Goal: Task Accomplishment & Management: Manage account settings

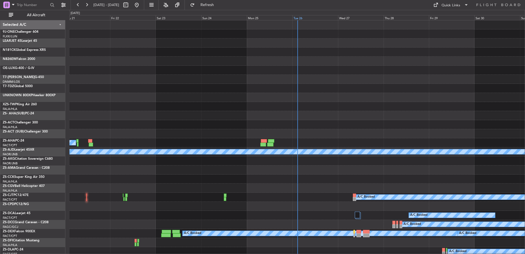
click at [297, 17] on div "Tue 26" at bounding box center [316, 17] width 46 height 5
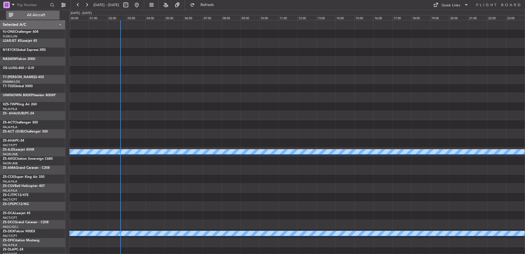
click at [25, 12] on button "All Aircraft" at bounding box center [33, 15] width 54 height 9
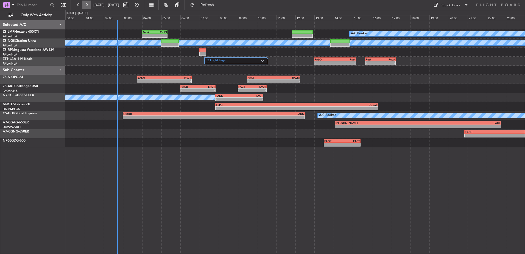
click at [85, 5] on button at bounding box center [86, 5] width 9 height 9
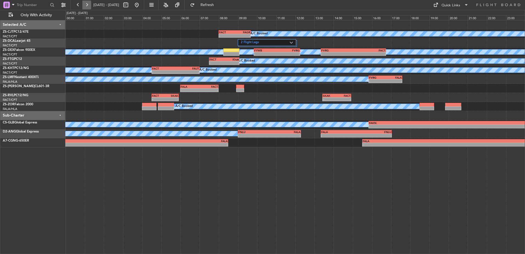
click at [85, 5] on button at bounding box center [86, 5] width 9 height 9
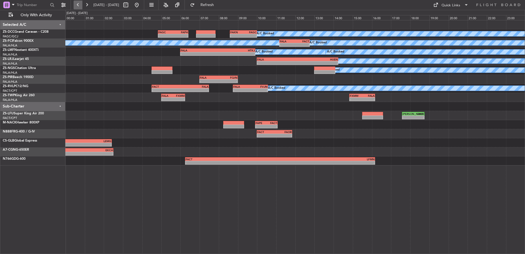
click at [77, 6] on button at bounding box center [78, 5] width 9 height 9
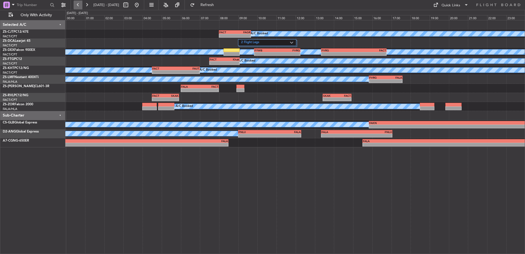
click at [77, 6] on button at bounding box center [78, 5] width 9 height 9
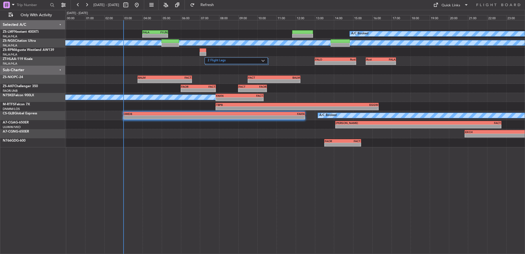
click at [74, 1] on button at bounding box center [78, 5] width 9 height 9
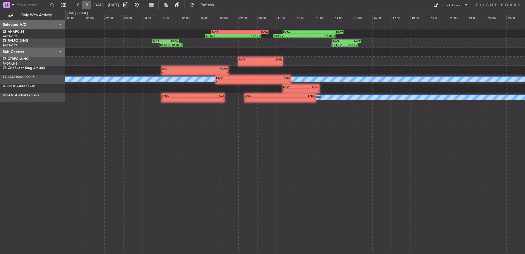
click at [83, 1] on button at bounding box center [86, 5] width 9 height 9
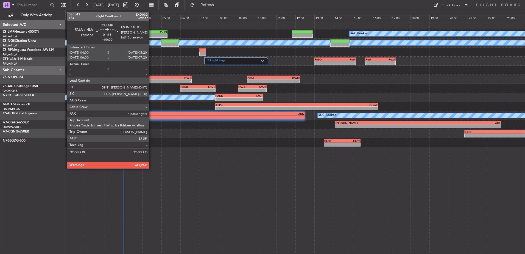
click at [152, 30] on div "FALA" at bounding box center [149, 31] width 12 height 3
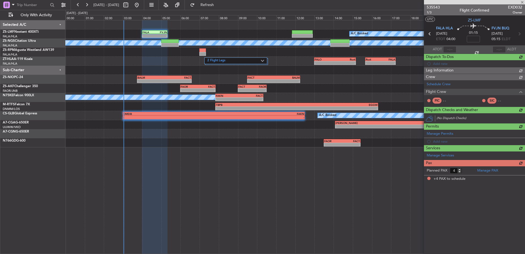
click at [436, 7] on span "535543" at bounding box center [433, 7] width 13 height 6
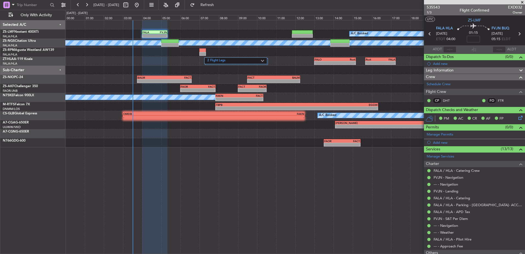
click at [524, 1] on span at bounding box center [522, 2] width 5 height 5
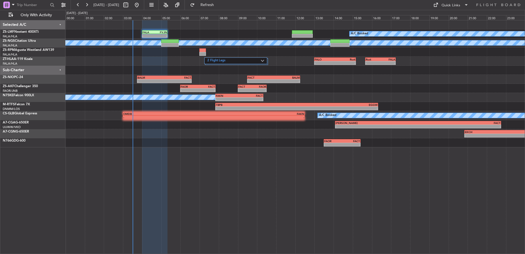
type input "0"
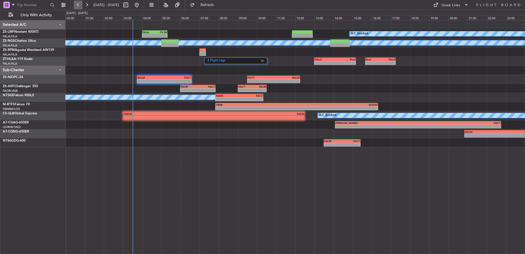
click at [79, 5] on button at bounding box center [78, 5] width 9 height 9
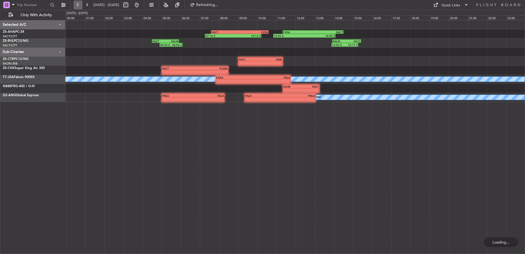
click at [79, 5] on button at bounding box center [78, 5] width 9 height 9
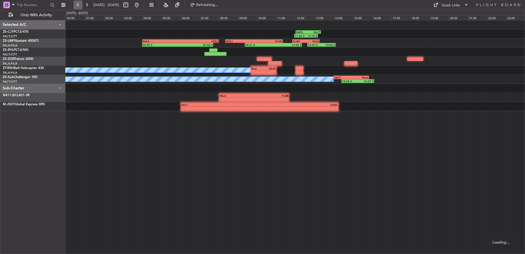
click at [79, 5] on button at bounding box center [78, 5] width 9 height 9
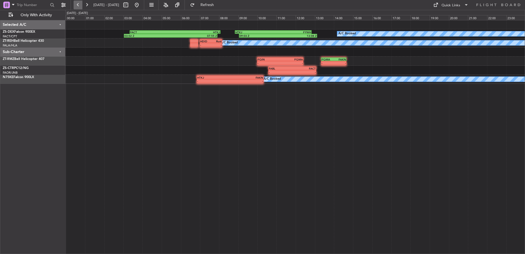
click at [79, 5] on button at bounding box center [78, 5] width 9 height 9
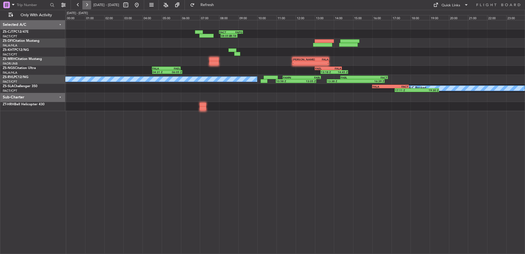
click at [87, 5] on button at bounding box center [86, 5] width 9 height 9
click at [86, 5] on button at bounding box center [86, 5] width 9 height 9
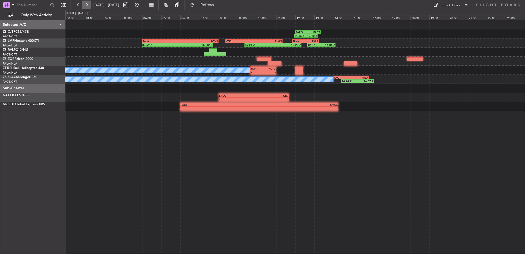
click at [86, 5] on button at bounding box center [86, 5] width 9 height 9
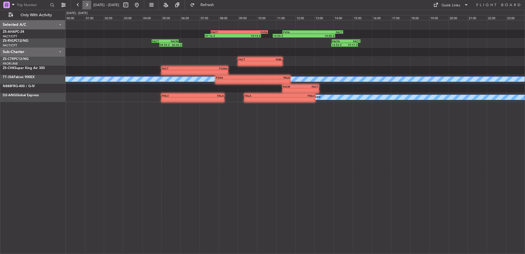
click at [86, 5] on button at bounding box center [86, 5] width 9 height 9
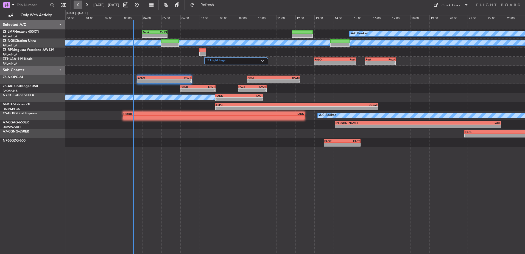
click at [79, 4] on button at bounding box center [78, 5] width 9 height 9
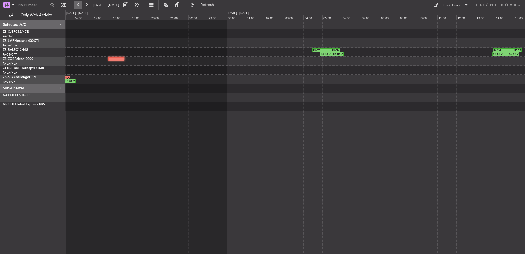
click at [79, 4] on button at bounding box center [78, 5] width 9 height 9
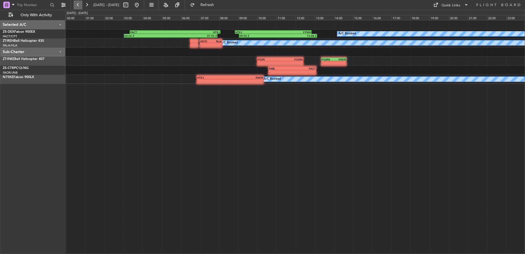
click at [79, 4] on button at bounding box center [78, 5] width 9 height 9
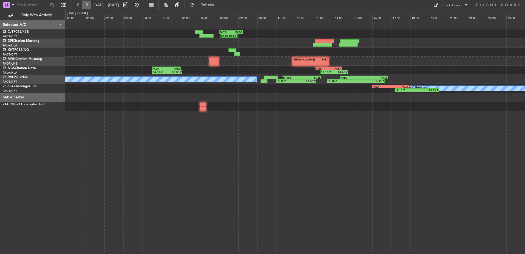
click at [90, 4] on button at bounding box center [86, 5] width 9 height 9
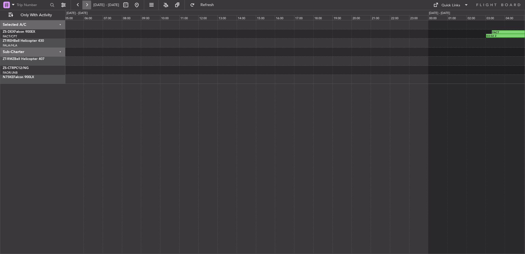
click at [90, 4] on button at bounding box center [86, 5] width 9 height 9
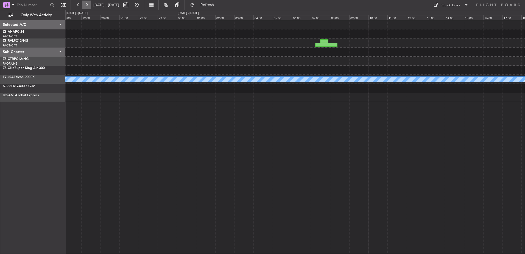
click at [90, 4] on button at bounding box center [86, 5] width 9 height 9
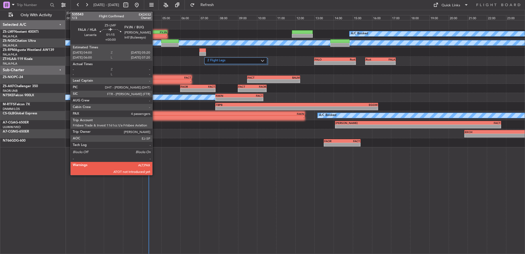
click at [155, 30] on div "FALA 04:00 Z FVJN 05:20 Z" at bounding box center [155, 32] width 26 height 4
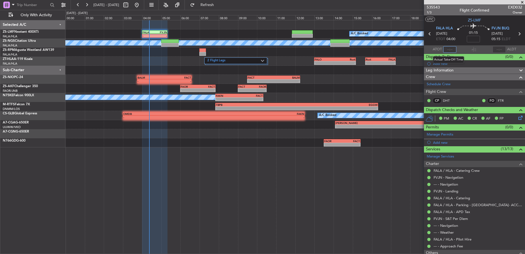
click at [444, 50] on input "text" at bounding box center [449, 49] width 13 height 7
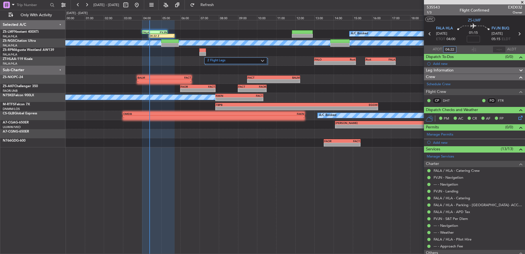
type input "04:22"
click at [525, 1] on span at bounding box center [522, 2] width 5 height 5
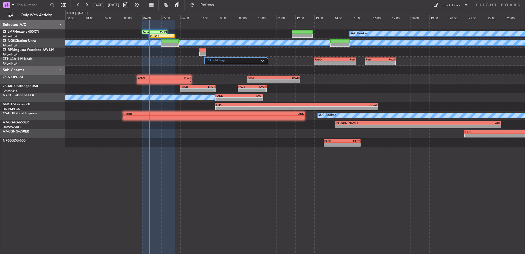
type input "0"
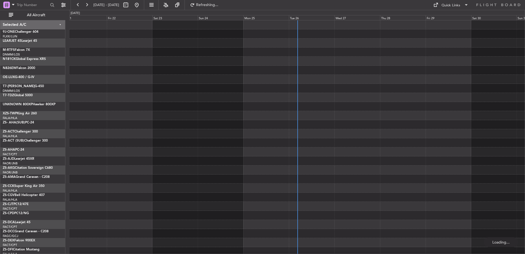
click at [300, 17] on div "Tue 26" at bounding box center [312, 17] width 46 height 5
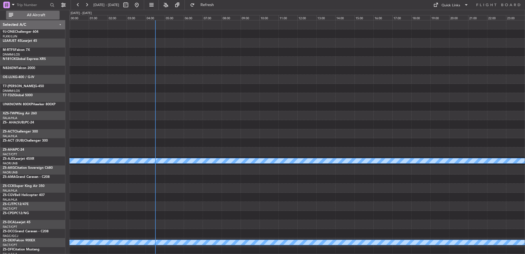
click at [51, 17] on button "All Aircraft" at bounding box center [33, 15] width 54 height 9
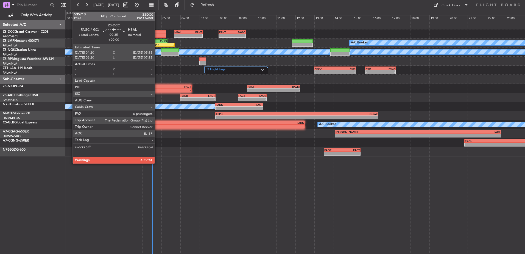
click at [157, 33] on div at bounding box center [157, 32] width 18 height 4
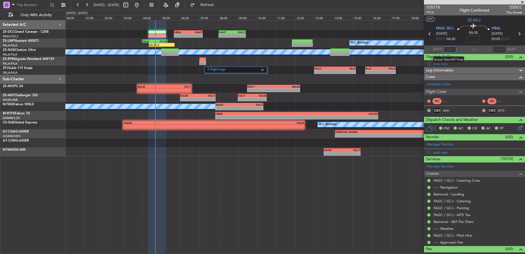
click at [446, 48] on input "text" at bounding box center [449, 49] width 13 height 7
type input "04:35"
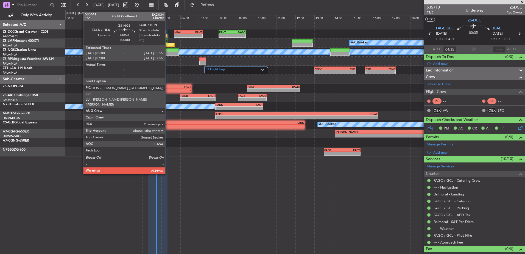
click at [168, 49] on div at bounding box center [170, 50] width 18 height 4
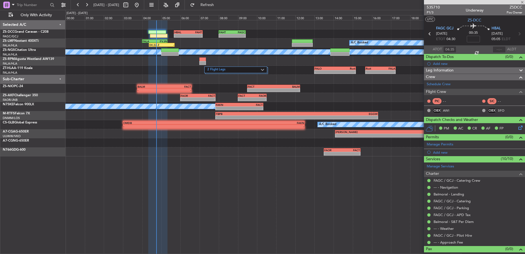
type input "2"
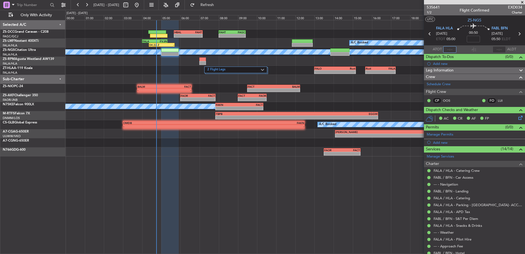
click at [447, 48] on input "text" at bounding box center [449, 49] width 13 height 7
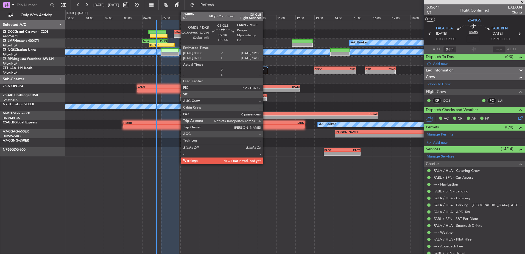
type input "04:44"
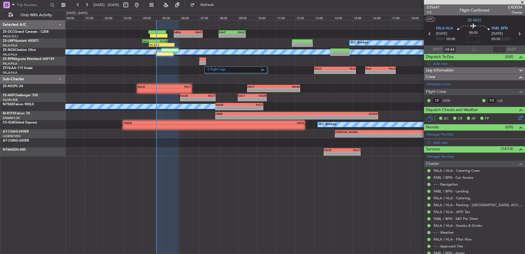
click at [522, 3] on span at bounding box center [522, 2] width 5 height 5
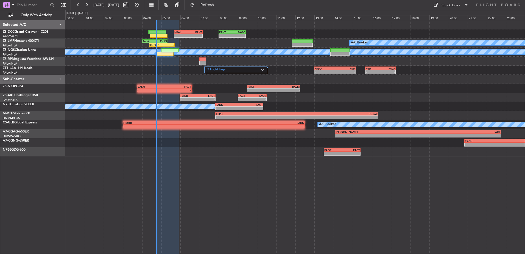
type input "0"
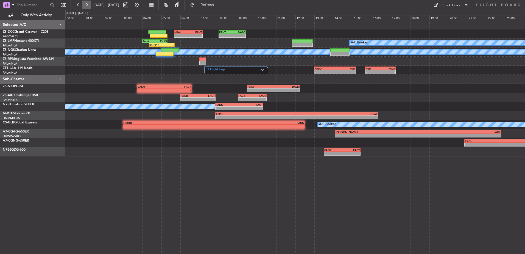
click at [88, 5] on button at bounding box center [86, 5] width 9 height 9
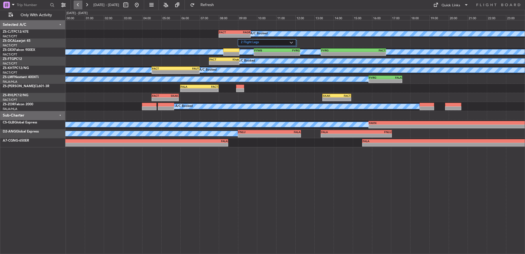
click at [74, 2] on button at bounding box center [78, 5] width 9 height 9
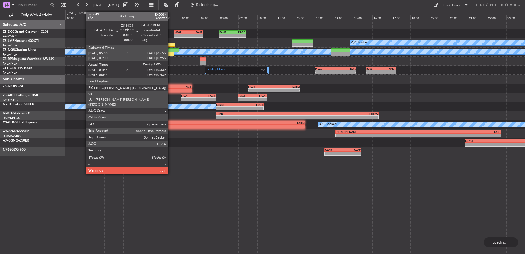
click at [171, 52] on div at bounding box center [171, 50] width 18 height 4
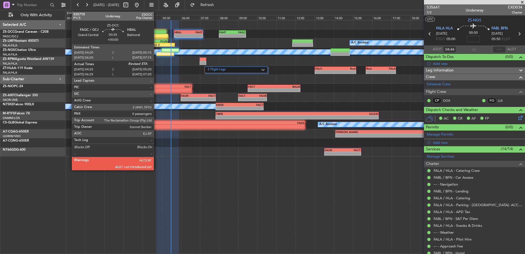
click at [156, 34] on div at bounding box center [158, 32] width 18 height 4
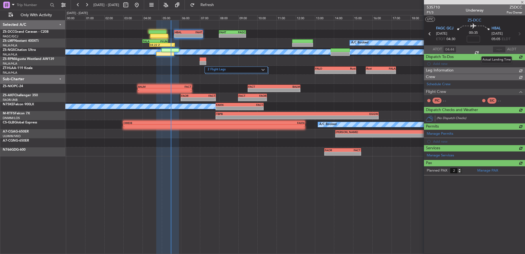
type input "04:35"
type input "0"
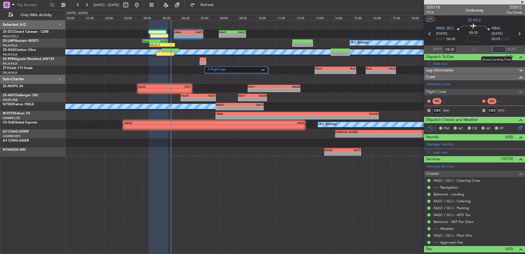
click at [496, 49] on input "text" at bounding box center [499, 49] width 13 height 7
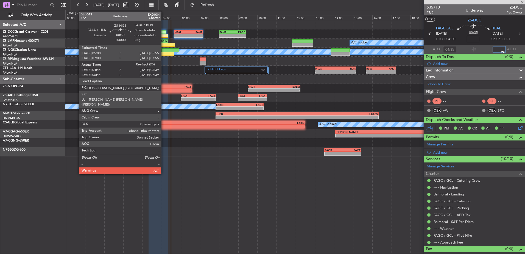
click at [164, 50] on div at bounding box center [171, 50] width 18 height 4
type input "05:00"
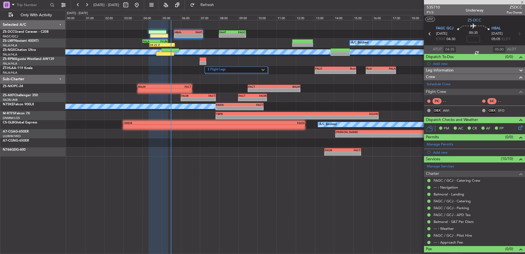
type input "04:44"
type input "2"
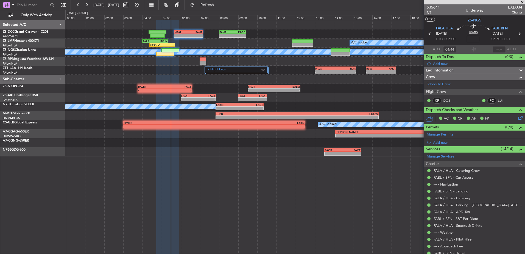
click at [497, 53] on mat-tooltip-component "Actual Landing Time" at bounding box center [497, 59] width 38 height 15
click at [496, 51] on input "text" at bounding box center [499, 49] width 13 height 7
type input "05:28"
click at [522, 1] on span at bounding box center [522, 2] width 5 height 5
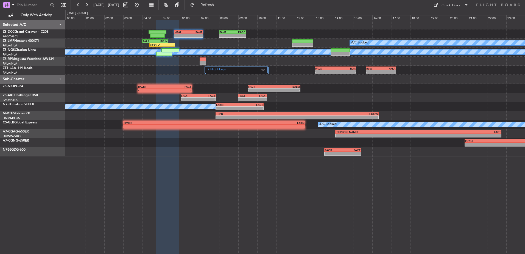
type input "0"
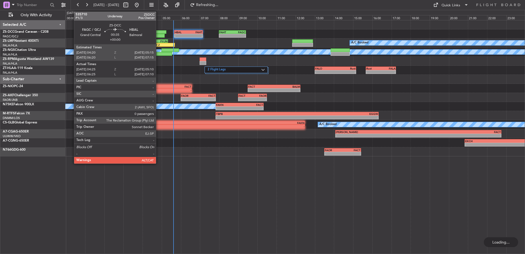
click at [158, 34] on div at bounding box center [157, 36] width 15 height 4
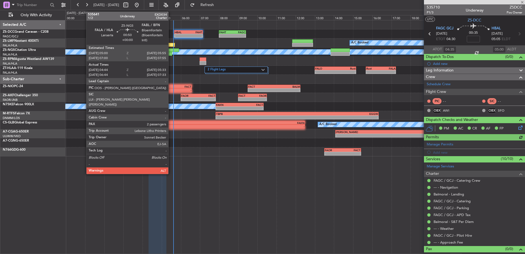
click at [171, 55] on div at bounding box center [164, 54] width 16 height 4
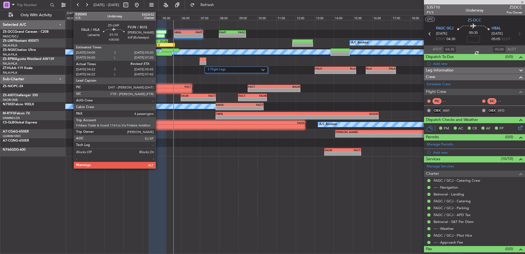
click at [158, 43] on div "04:22 Z" at bounding box center [156, 44] width 12 height 3
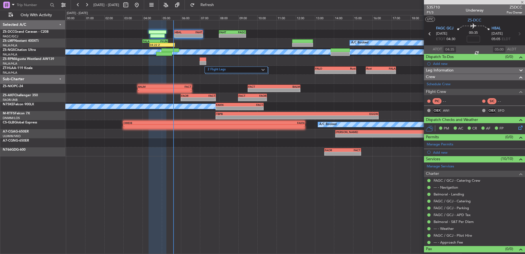
type input "04:22"
type input "4"
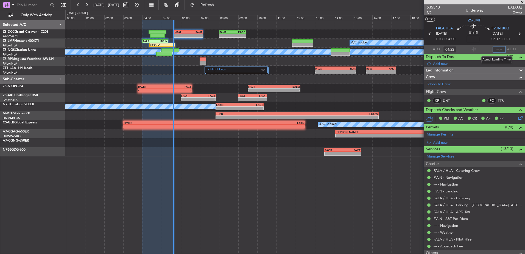
drag, startPoint x: 498, startPoint y: 50, endPoint x: 485, endPoint y: 45, distance: 13.2
click at [486, 45] on section "ATOT 04:22 ALDT" at bounding box center [474, 49] width 101 height 8
type input "05:24"
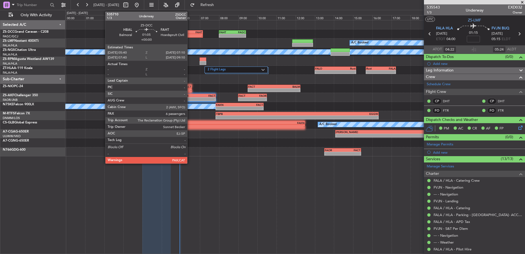
click at [194, 32] on div "FAHT" at bounding box center [196, 31] width 14 height 3
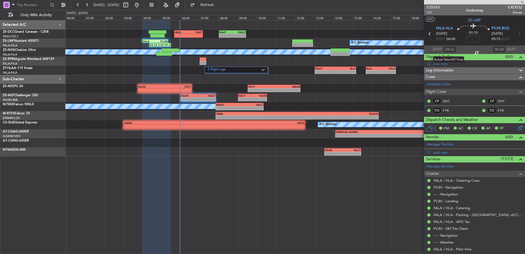
type input "6"
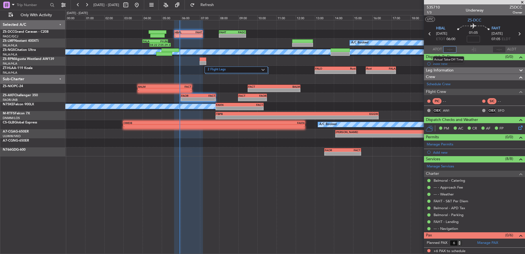
click at [452, 48] on input "text" at bounding box center [449, 49] width 13 height 7
type input "05:49"
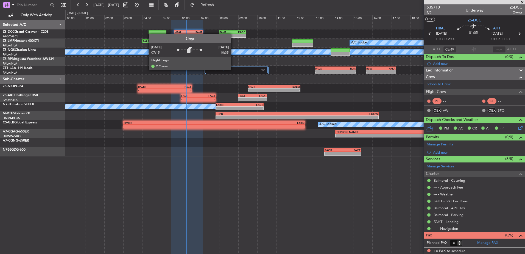
click at [233, 70] on label "2 Flight Legs" at bounding box center [235, 70] width 54 height 5
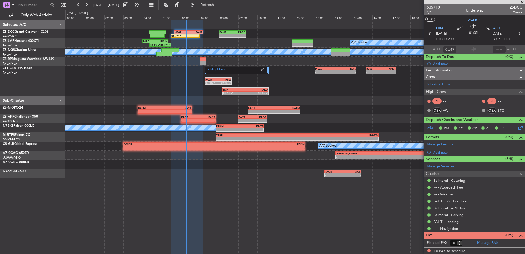
click at [522, 3] on span at bounding box center [522, 2] width 5 height 5
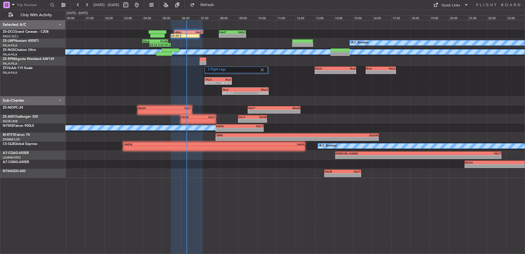
type input "0"
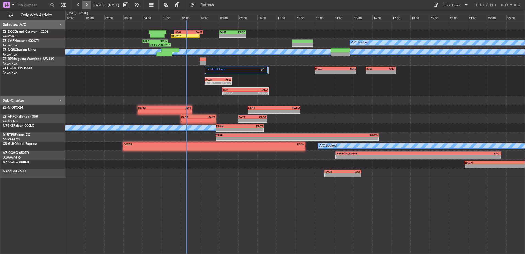
click at [88, 7] on button at bounding box center [86, 5] width 9 height 9
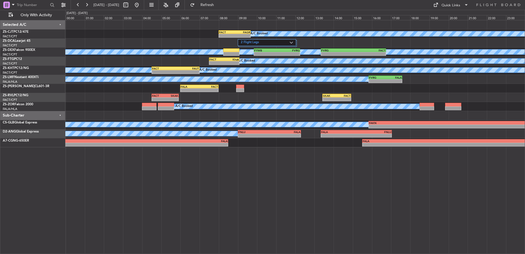
click at [82, 1] on button at bounding box center [86, 5] width 9 height 9
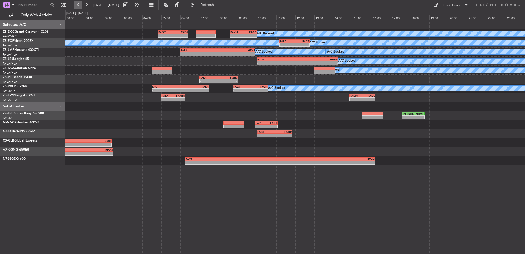
click at [76, 3] on button at bounding box center [78, 5] width 9 height 9
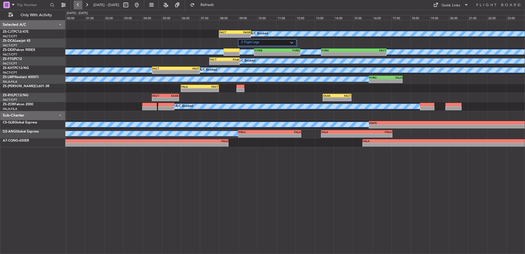
click at [76, 3] on button at bounding box center [78, 5] width 9 height 9
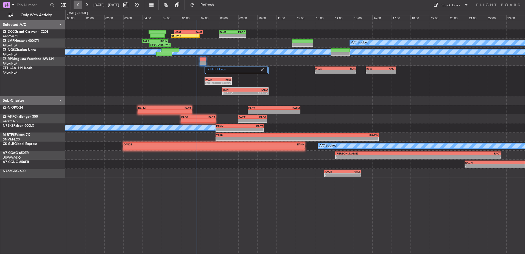
click at [80, 7] on button at bounding box center [78, 5] width 9 height 9
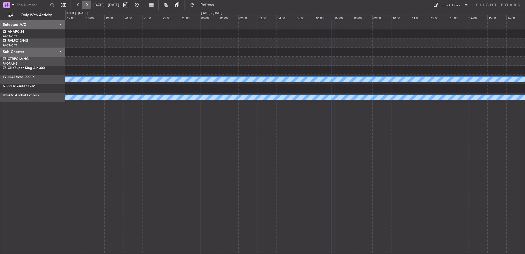
click at [89, 6] on button at bounding box center [86, 5] width 9 height 9
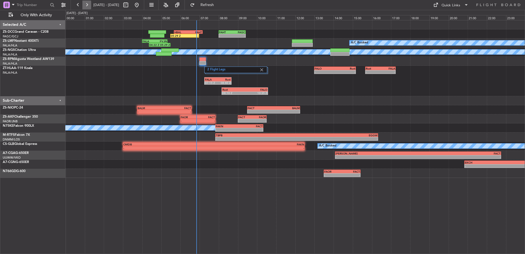
click at [89, 6] on button at bounding box center [86, 5] width 9 height 9
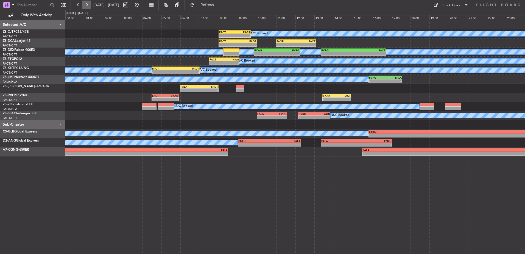
click at [90, 3] on button at bounding box center [86, 5] width 9 height 9
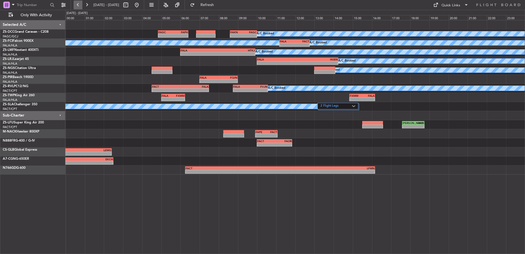
click at [78, 3] on button at bounding box center [78, 5] width 9 height 9
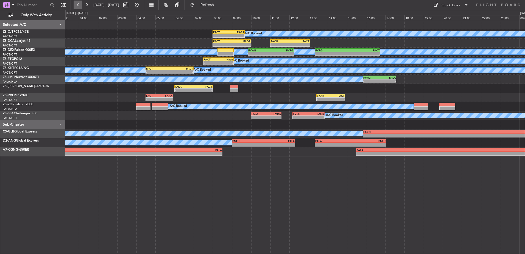
click at [78, 3] on button at bounding box center [78, 5] width 9 height 9
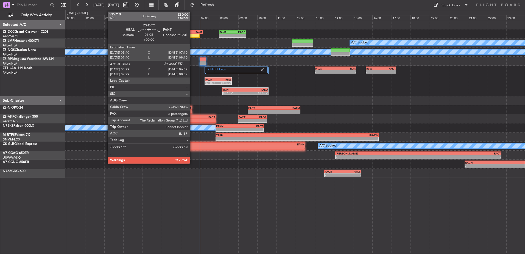
click at [192, 33] on div "FAHT" at bounding box center [196, 31] width 14 height 3
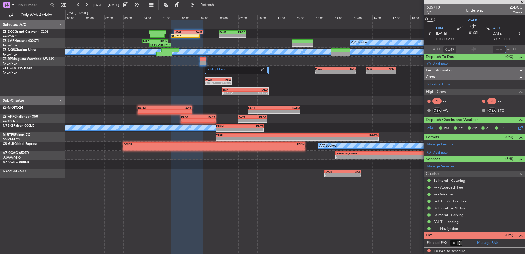
click at [497, 51] on input "text" at bounding box center [499, 49] width 13 height 7
type input "06:59"
click at [521, 4] on span at bounding box center [522, 2] width 5 height 5
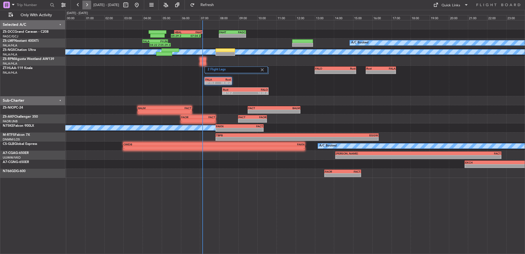
click at [88, 7] on button at bounding box center [86, 5] width 9 height 9
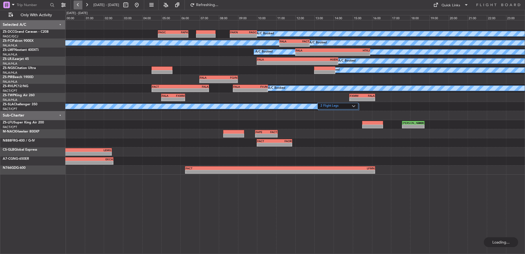
click at [77, 4] on button at bounding box center [78, 5] width 9 height 9
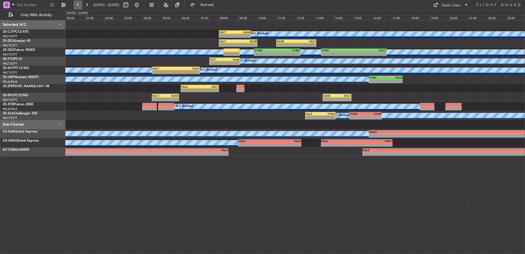
click at [81, 5] on button at bounding box center [78, 5] width 9 height 9
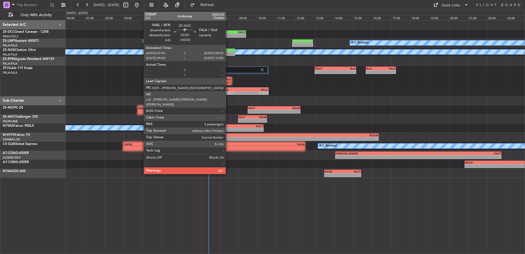
click at [228, 53] on div at bounding box center [225, 54] width 19 height 4
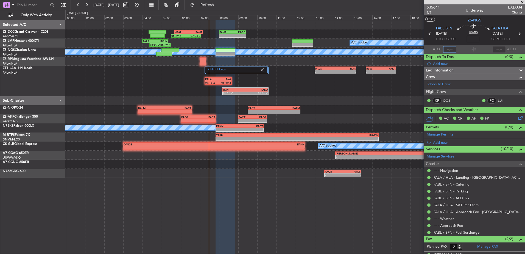
click at [450, 46] on input "text" at bounding box center [449, 49] width 13 height 7
type input "07:15"
